Goal: Task Accomplishment & Management: Manage account settings

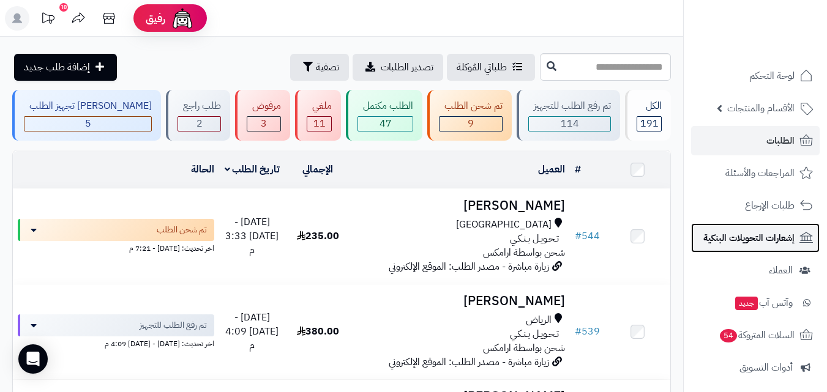
click at [787, 247] on link "إشعارات التحويلات البنكية" at bounding box center [755, 237] width 128 height 29
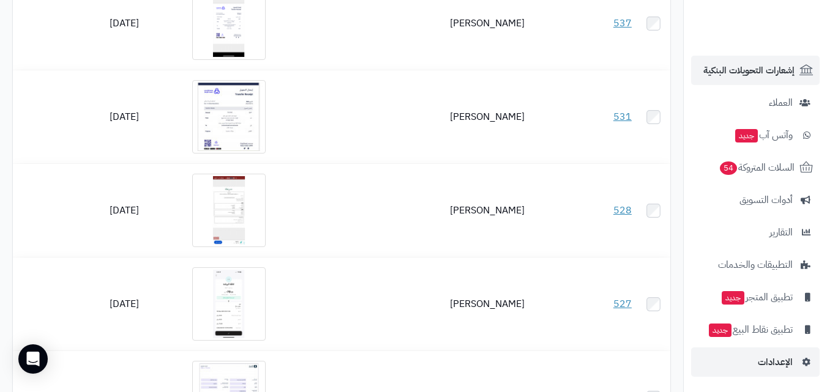
scroll to position [306, 0]
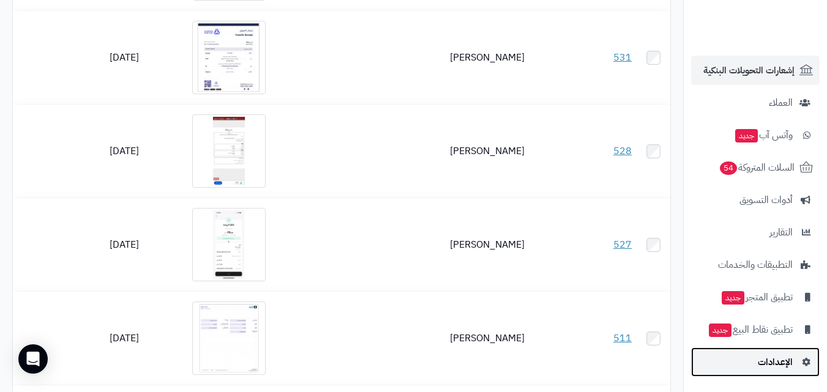
click at [781, 362] on span "الإعدادات" at bounding box center [775, 362] width 35 height 17
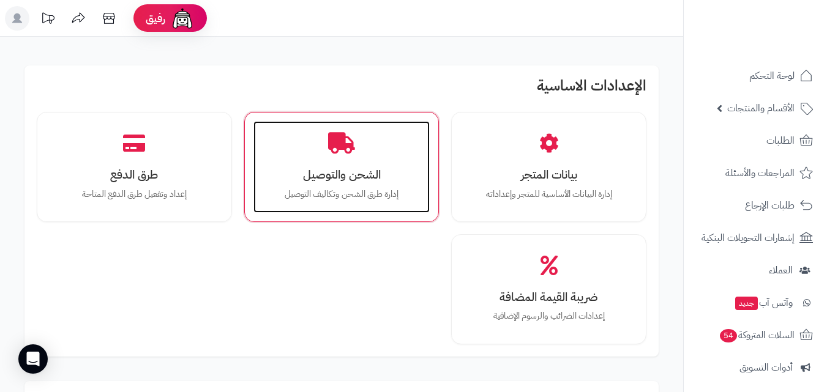
click at [369, 162] on div "الشحن والتوصيل إدارة طرق الشحن وتكاليف التوصيل" at bounding box center [341, 167] width 177 height 92
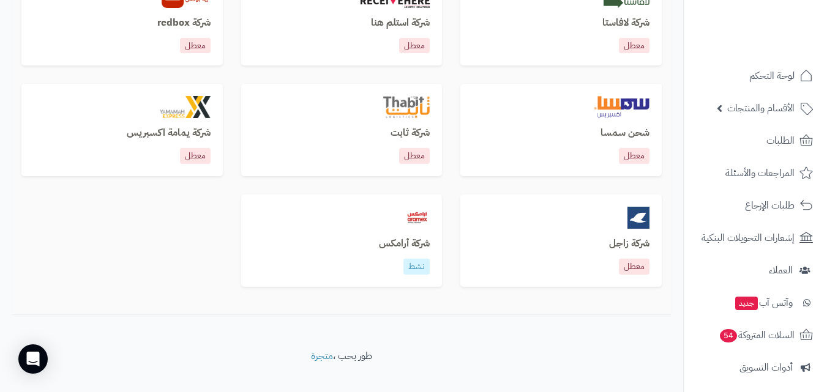
scroll to position [910, 0]
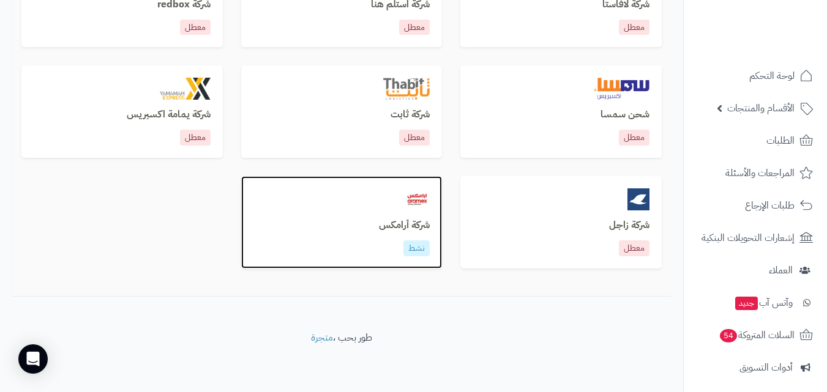
click at [423, 250] on p "نشط" at bounding box center [416, 248] width 26 height 16
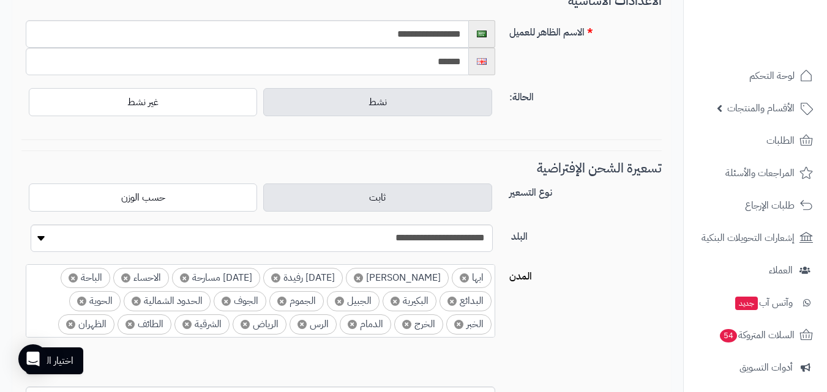
scroll to position [122, 0]
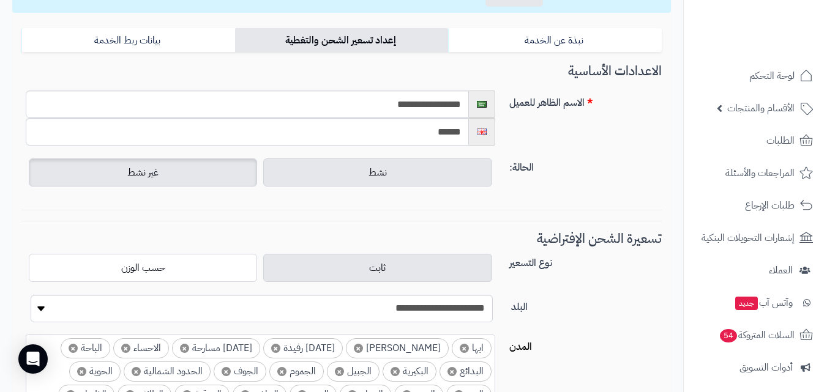
click at [209, 174] on label "غير نشط" at bounding box center [143, 172] width 228 height 28
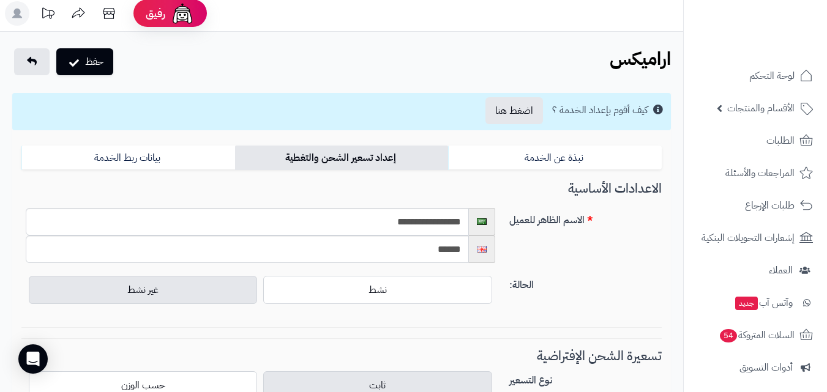
scroll to position [0, 0]
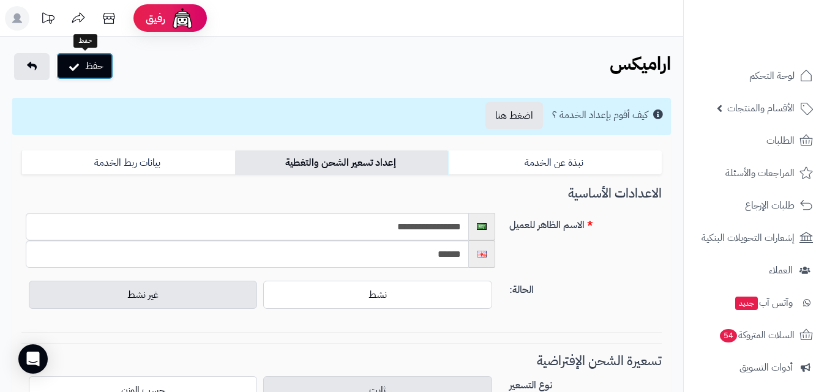
click at [99, 56] on button "حفظ" at bounding box center [84, 66] width 57 height 27
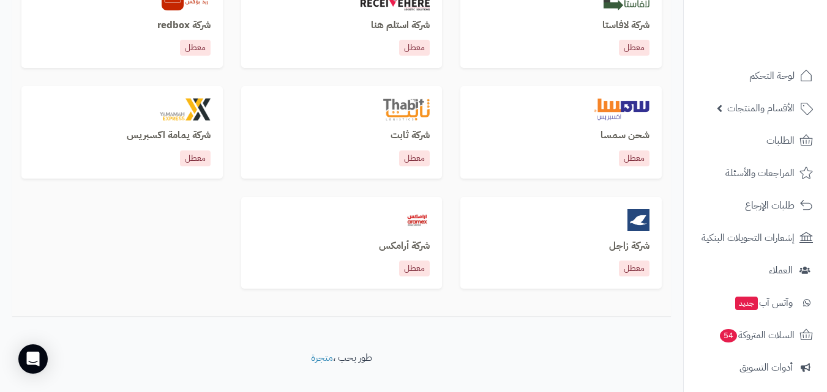
scroll to position [949, 0]
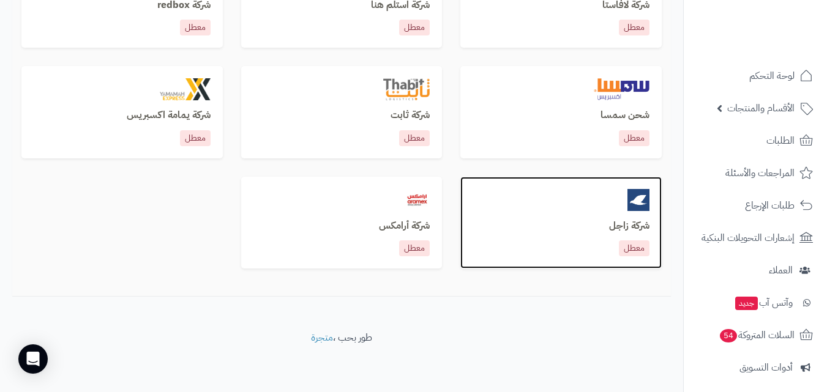
click at [642, 249] on p "معطل" at bounding box center [634, 248] width 31 height 16
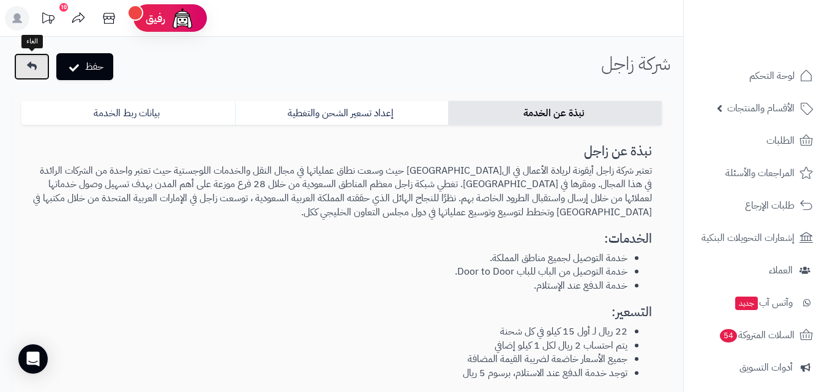
click at [33, 75] on link at bounding box center [31, 66] width 35 height 27
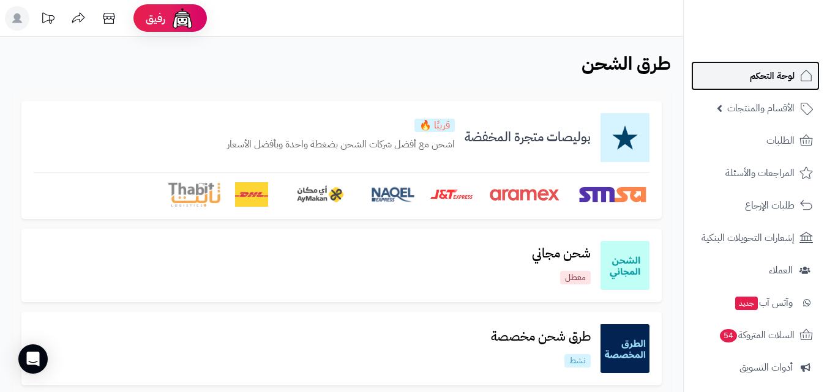
click at [783, 80] on span "لوحة التحكم" at bounding box center [772, 75] width 45 height 17
